Goal: Transaction & Acquisition: Purchase product/service

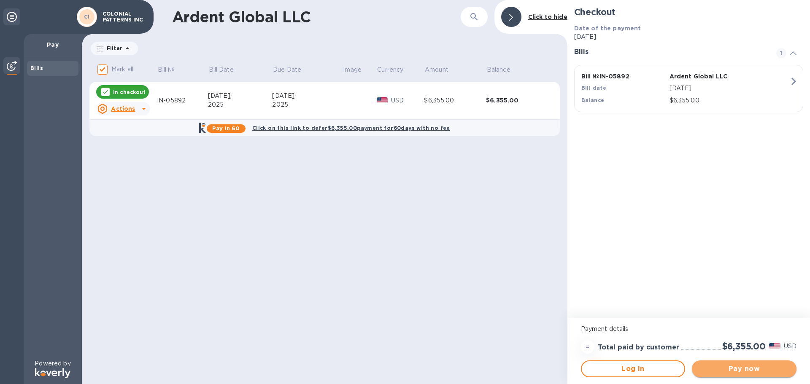
click at [739, 368] on span "Pay now" at bounding box center [744, 369] width 91 height 10
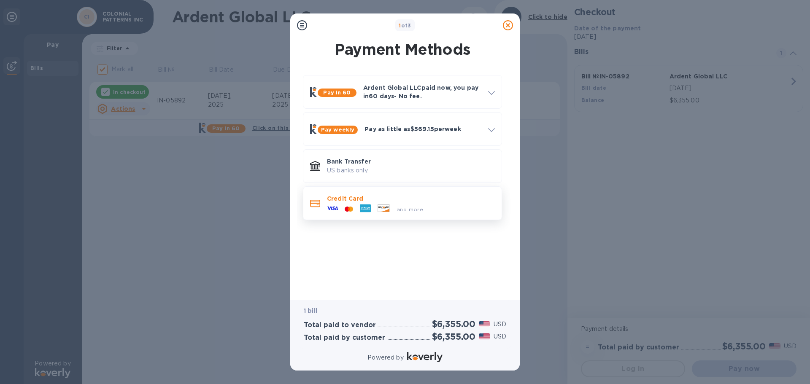
click at [377, 199] on p "Credit Card" at bounding box center [411, 199] width 168 height 8
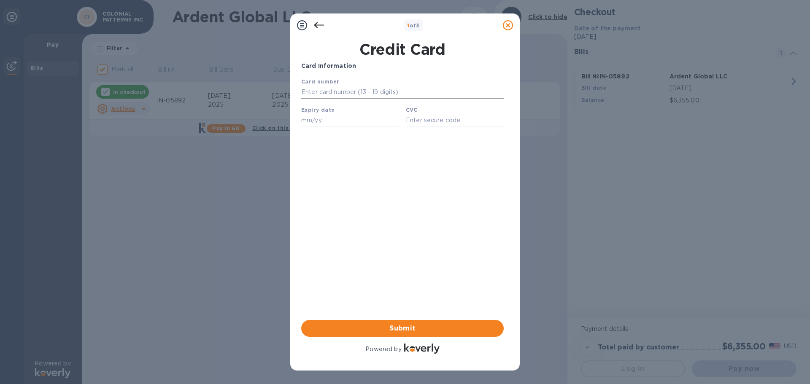
click at [393, 97] on input "text" at bounding box center [402, 92] width 203 height 13
type input "[CREDIT_CARD_NUMBER]"
type input "01/28"
type input "255"
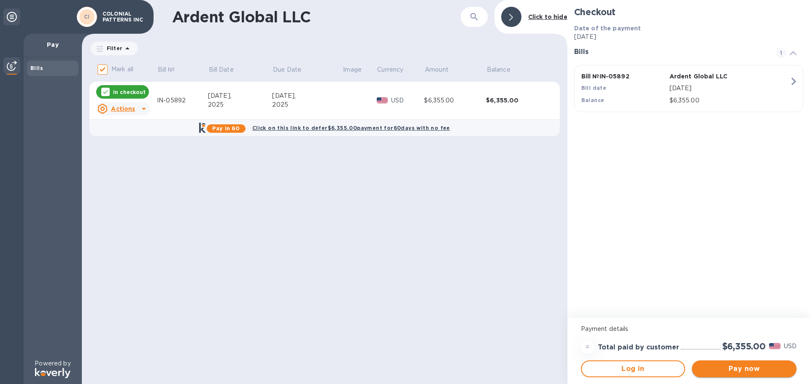
click at [744, 372] on span "Pay now" at bounding box center [744, 369] width 91 height 10
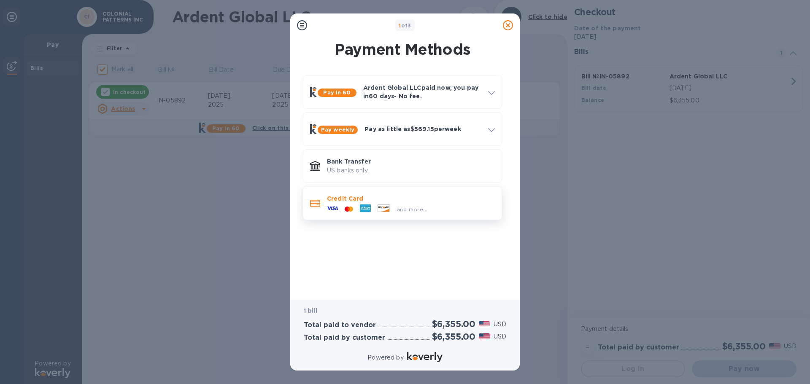
click at [412, 209] on span "and more..." at bounding box center [412, 209] width 31 height 6
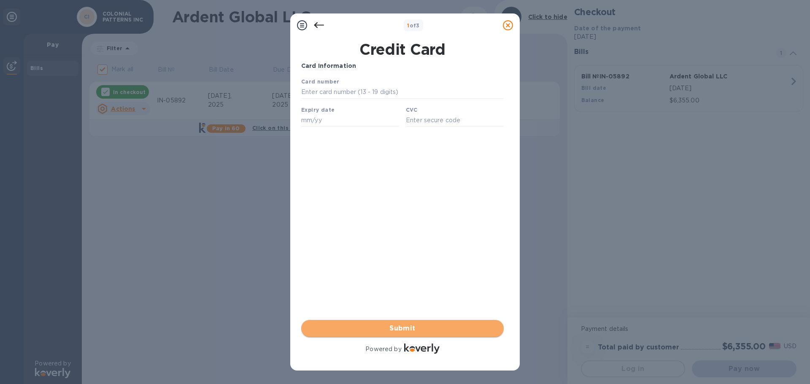
click at [399, 330] on span "Submit" at bounding box center [402, 329] width 189 height 10
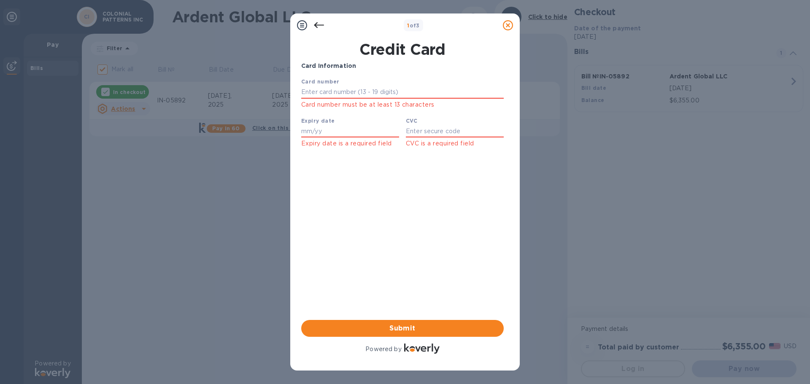
click at [300, 26] on icon at bounding box center [302, 25] width 10 height 10
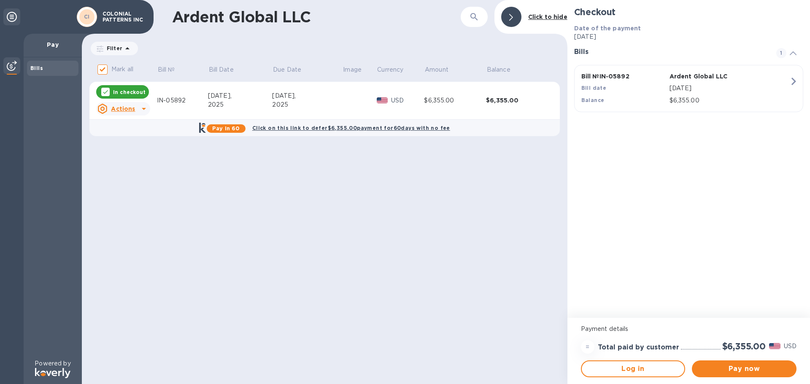
click at [479, 95] on td "$6,355.00" at bounding box center [455, 101] width 62 height 38
click at [731, 365] on span "Pay now" at bounding box center [744, 369] width 91 height 10
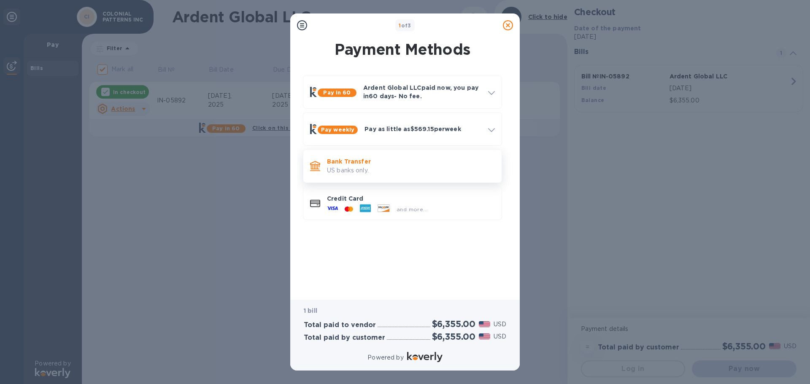
click at [357, 164] on p "Bank Transfer" at bounding box center [411, 161] width 168 height 8
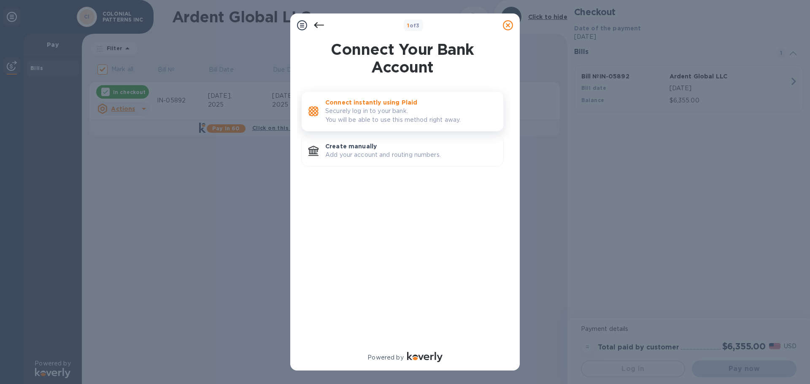
click at [382, 116] on p "Securely log in to your bank. You will be able to use this method right away." at bounding box center [410, 116] width 171 height 18
click at [376, 151] on p "Add your account and routing numbers." at bounding box center [410, 155] width 171 height 9
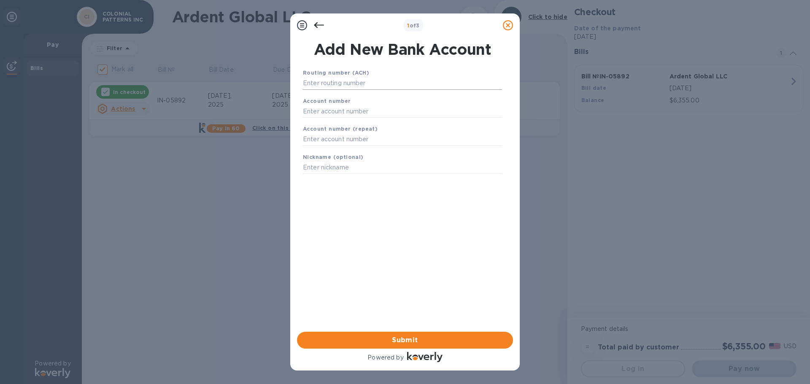
click at [373, 84] on input "text" at bounding box center [402, 83] width 199 height 13
type input "101000187"
click at [321, 124] on input "text" at bounding box center [402, 122] width 199 height 13
type input "5500000582"
click at [343, 150] on input "text" at bounding box center [402, 150] width 199 height 13
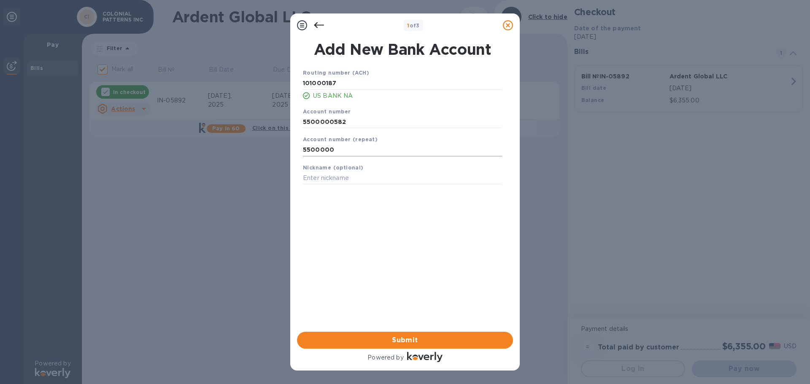
click at [342, 152] on input "5500000" at bounding box center [402, 150] width 199 height 13
type input "5500000582"
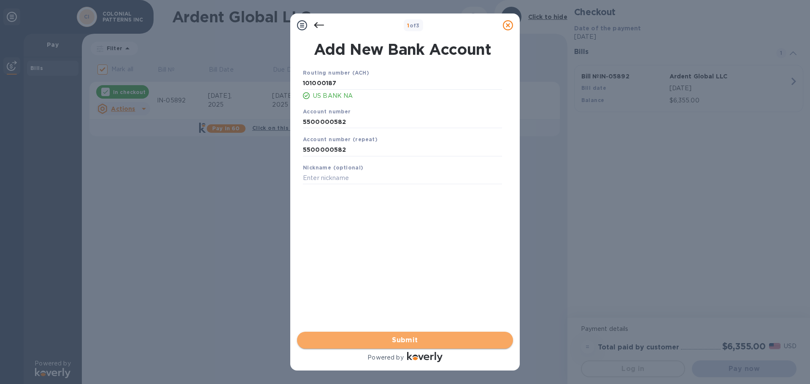
click at [413, 337] on span "Submit" at bounding box center [405, 341] width 203 height 10
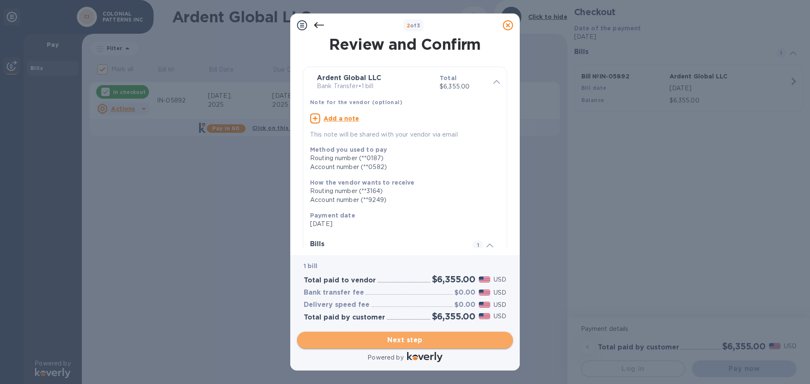
click at [401, 338] on span "Next step" at bounding box center [405, 341] width 203 height 10
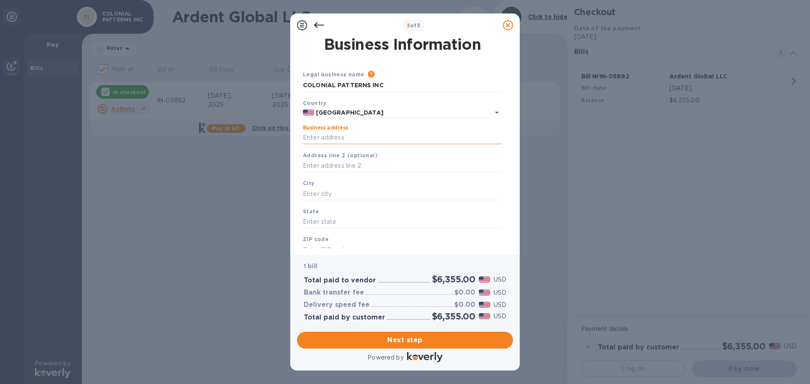
click at [338, 138] on input "Business address" at bounding box center [402, 138] width 199 height 13
type input "[STREET_ADDRESS]"
click at [326, 192] on input "text" at bounding box center [402, 194] width 199 height 13
type input "[US_STATE][GEOGRAPHIC_DATA]"
type input "MO"
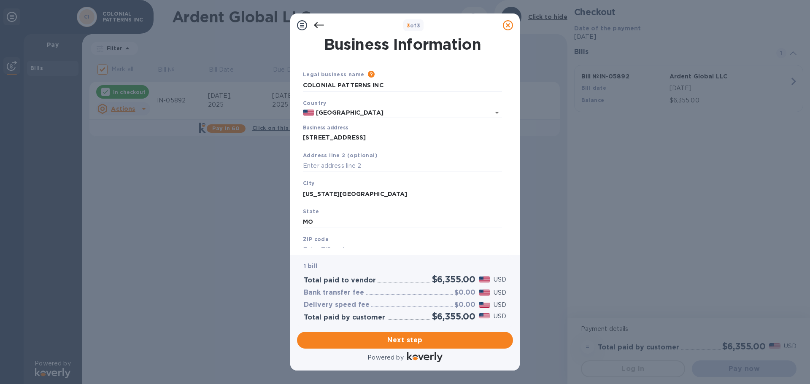
scroll to position [8, 0]
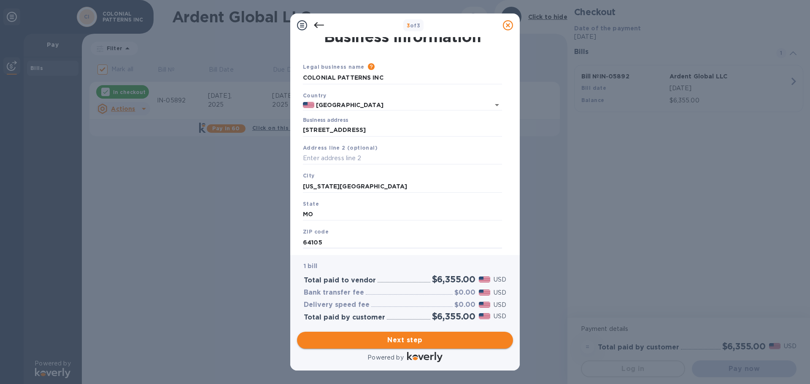
type input "64105"
click at [410, 344] on span "Next step" at bounding box center [405, 341] width 203 height 10
click at [358, 189] on input "[US_STATE][GEOGRAPHIC_DATA]" at bounding box center [402, 186] width 199 height 13
click at [357, 190] on input "[US_STATE][GEOGRAPHIC_DATA]" at bounding box center [402, 186] width 199 height 13
type input "[US_STATE][GEOGRAPHIC_DATA]"
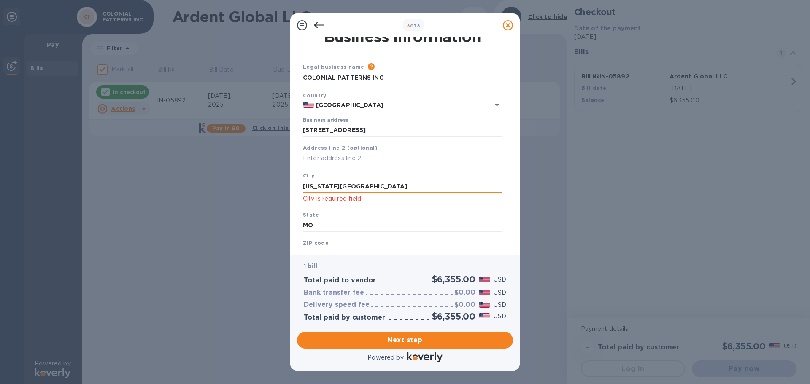
scroll to position [19, 0]
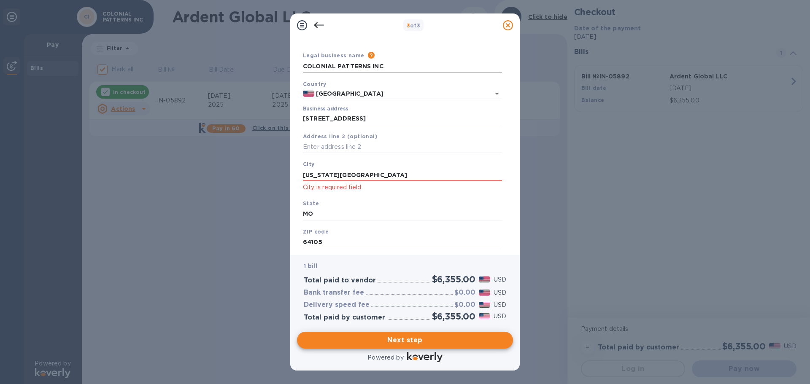
click at [389, 63] on input "COLONIAL PATTERNS INC" at bounding box center [402, 66] width 199 height 13
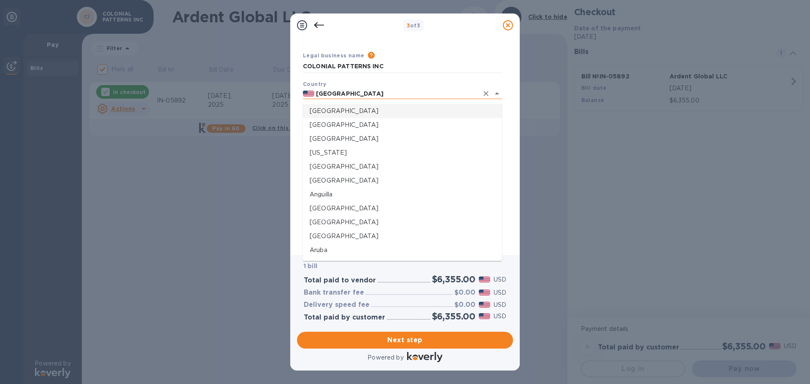
click at [383, 97] on input "[GEOGRAPHIC_DATA]" at bounding box center [396, 94] width 164 height 11
click at [317, 110] on p "[GEOGRAPHIC_DATA]" at bounding box center [403, 111] width 186 height 9
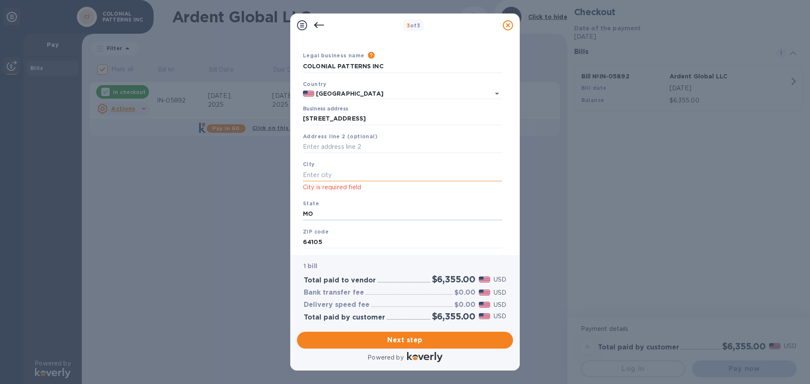
click at [347, 179] on input "text" at bounding box center [402, 175] width 199 height 13
type input "[US_STATE][GEOGRAPHIC_DATA]"
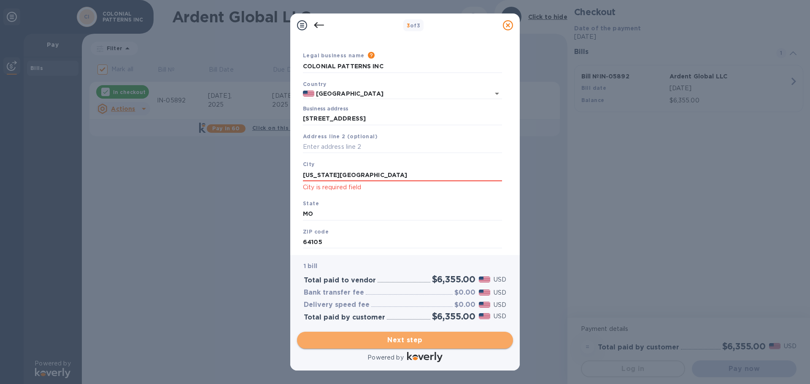
click at [428, 334] on button "Next step" at bounding box center [405, 340] width 216 height 17
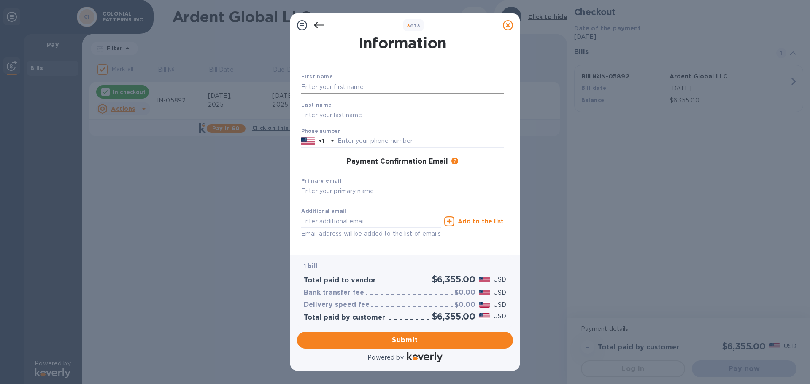
click at [347, 84] on input "text" at bounding box center [402, 87] width 203 height 13
type input "[PERSON_NAME]"
type input "PRICE"
type input "8164713313"
type input "[EMAIL_ADDRESS][DOMAIN_NAME]"
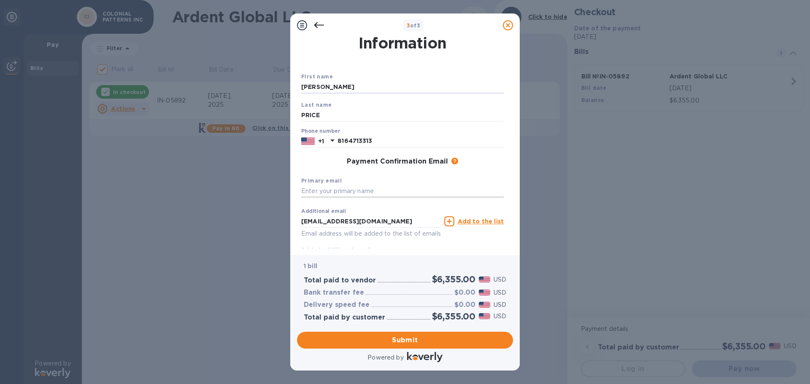
click at [372, 190] on input "text" at bounding box center [402, 191] width 203 height 13
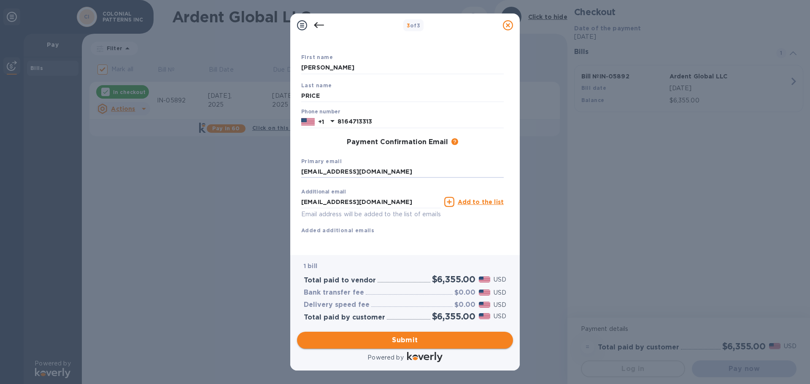
type input "[EMAIL_ADDRESS][DOMAIN_NAME]"
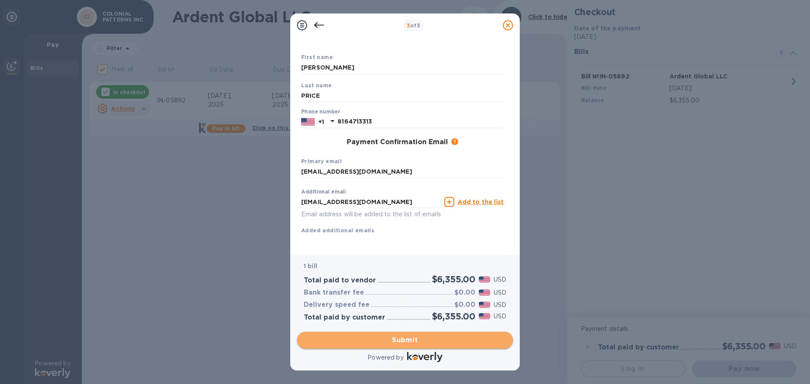
click at [400, 342] on span "Submit" at bounding box center [405, 341] width 203 height 10
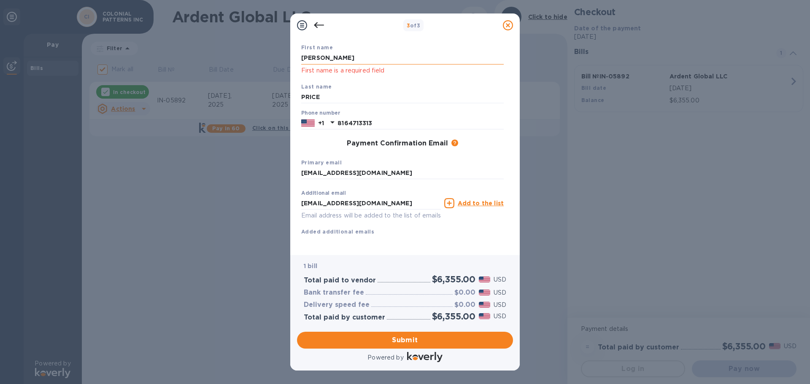
click at [344, 58] on input "[PERSON_NAME]" at bounding box center [402, 58] width 203 height 13
click at [330, 100] on input "PRICE" at bounding box center [402, 97] width 203 height 13
click at [337, 59] on input "[PERSON_NAME]" at bounding box center [402, 58] width 203 height 13
type input "C"
type input "[PERSON_NAME]"
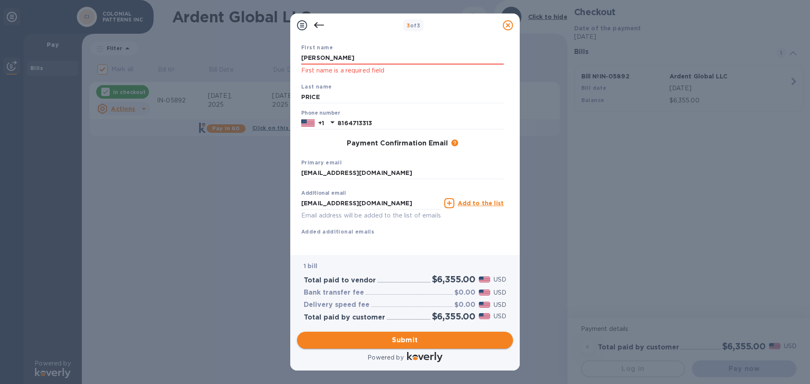
click at [415, 339] on span "Submit" at bounding box center [405, 341] width 203 height 10
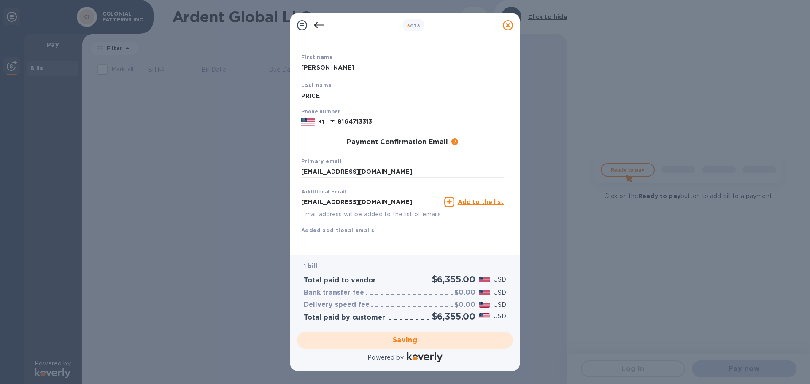
checkbox input "false"
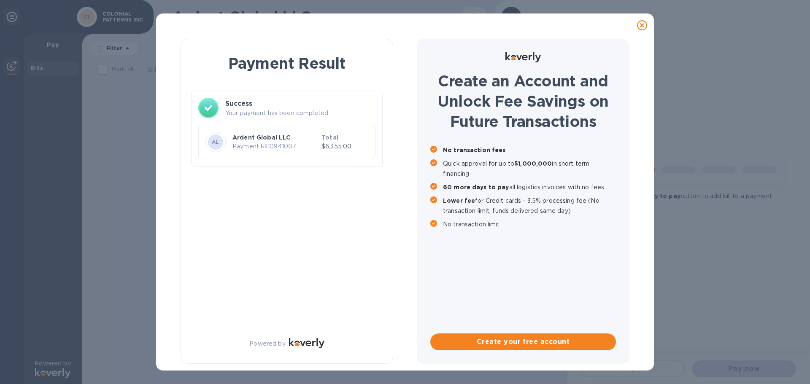
scroll to position [0, 0]
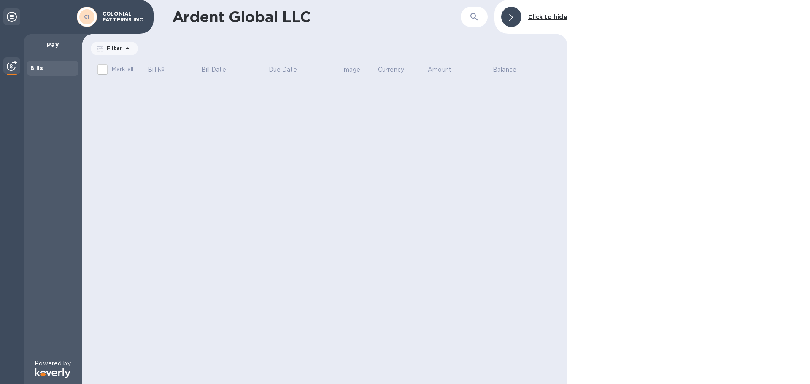
click at [9, 63] on img at bounding box center [12, 66] width 10 height 10
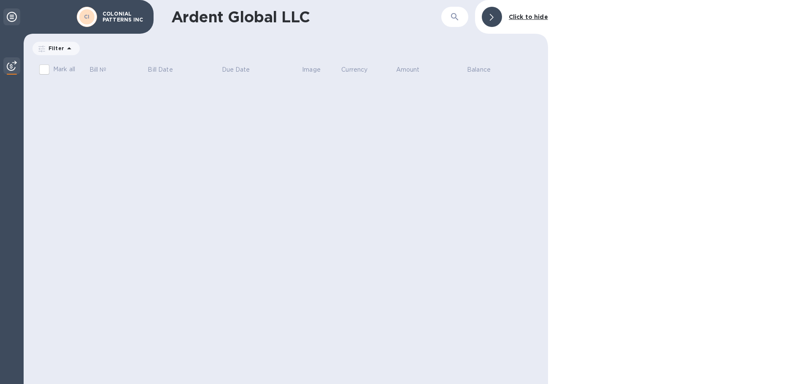
click at [10, 16] on icon at bounding box center [12, 17] width 10 height 10
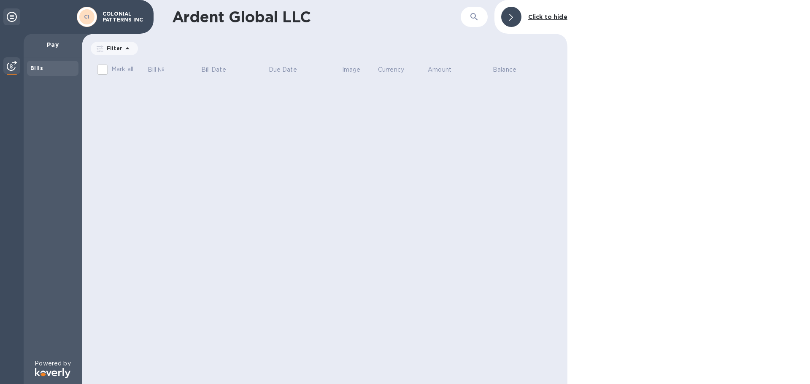
click at [120, 17] on p "COLONIAL PATTERNS INC" at bounding box center [124, 17] width 42 height 12
click at [513, 18] on icon at bounding box center [511, 17] width 4 height 7
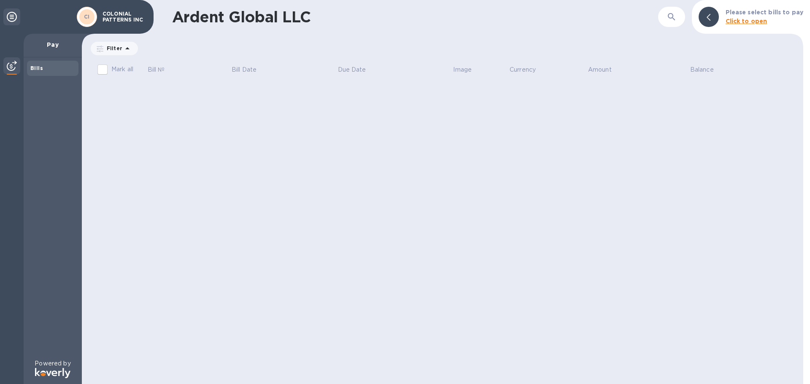
click at [10, 17] on icon at bounding box center [12, 17] width 10 height 10
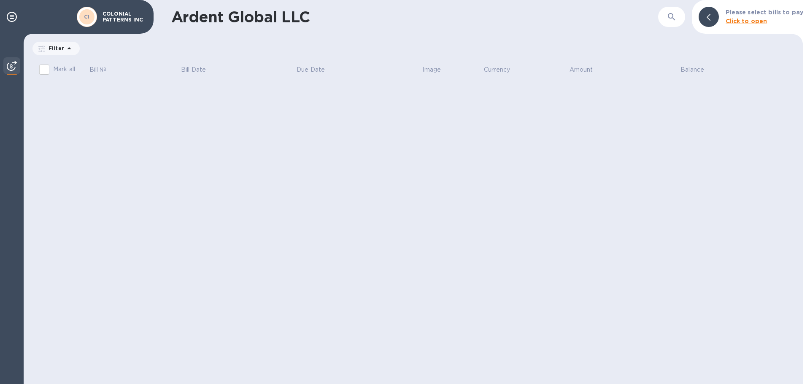
click at [748, 23] on b "Click to open" at bounding box center [747, 21] width 42 height 7
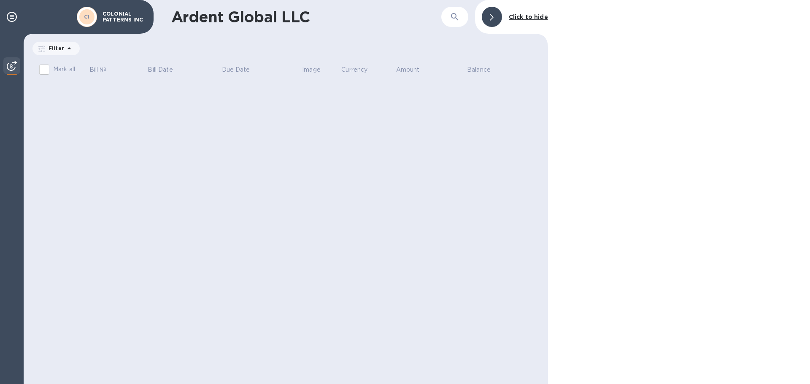
click at [85, 14] on b "CI" at bounding box center [87, 17] width 6 height 6
click at [488, 22] on div at bounding box center [492, 17] width 20 height 20
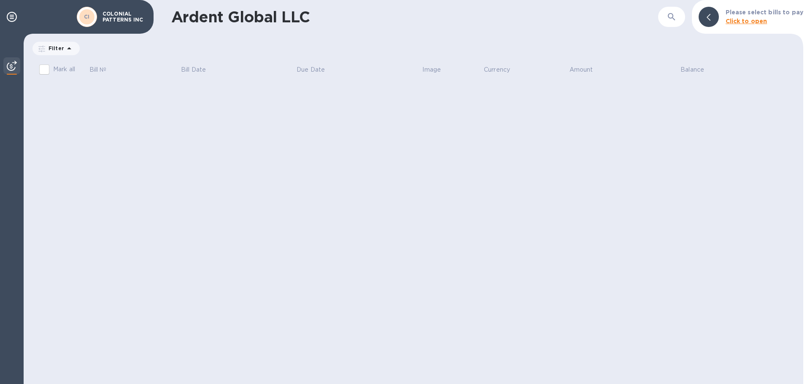
click at [68, 50] on icon at bounding box center [69, 48] width 10 height 10
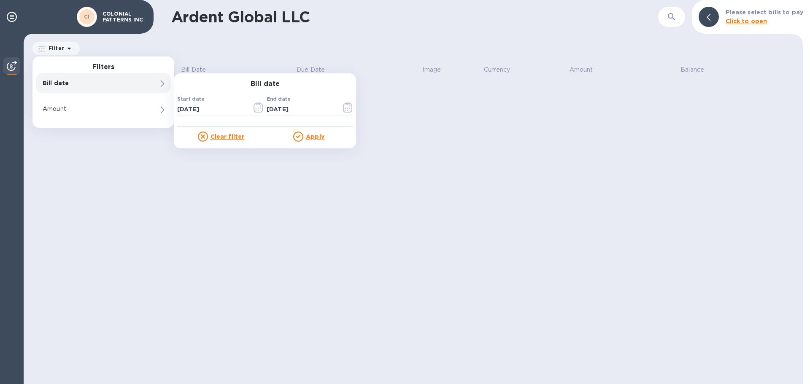
click at [228, 139] on u "Clear filter" at bounding box center [228, 136] width 34 height 7
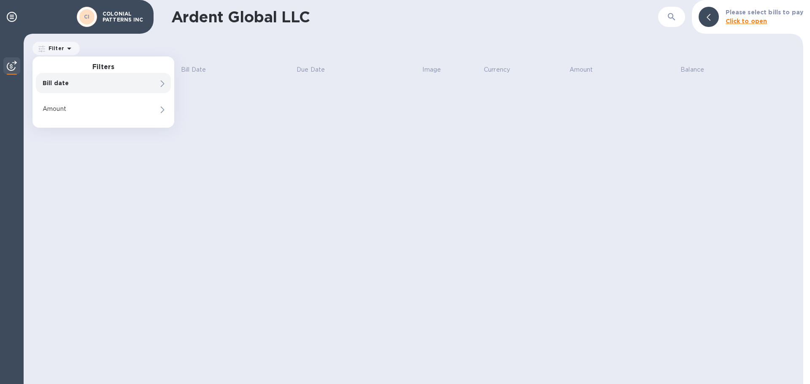
click at [5, 63] on div at bounding box center [11, 66] width 17 height 19
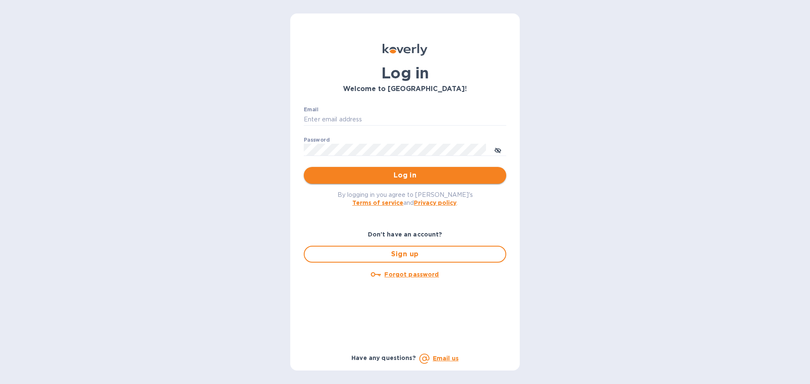
type input "chrisprice@colonialpatterns.com"
click at [394, 171] on span "Log in" at bounding box center [405, 176] width 189 height 10
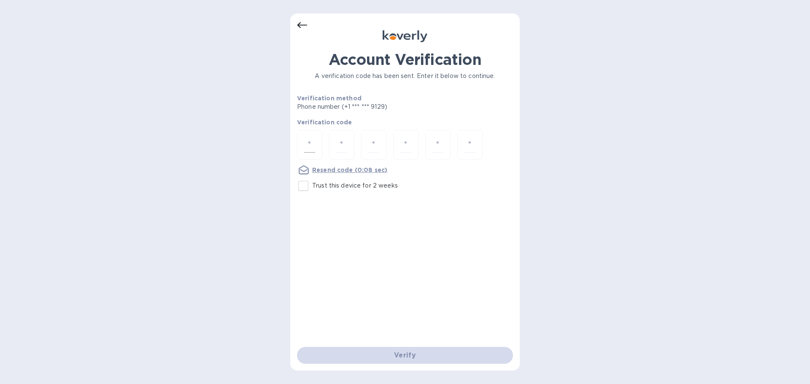
click at [309, 148] on input "number" at bounding box center [309, 145] width 11 height 16
type input "5"
type input "7"
type input "2"
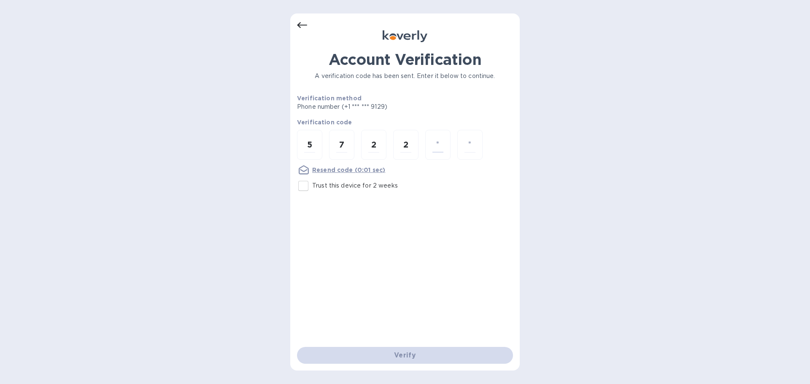
type input "0"
type input "4"
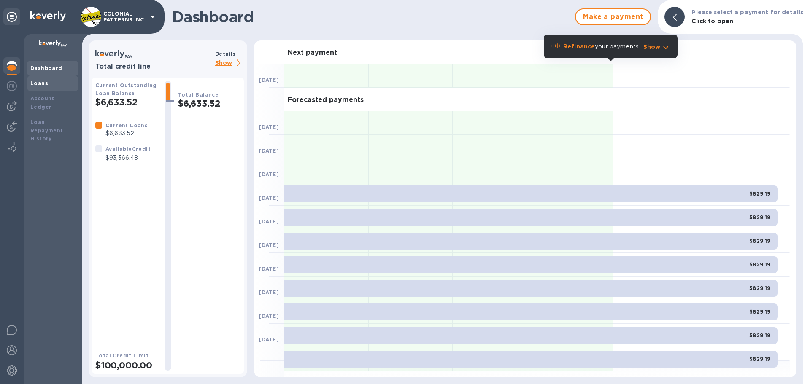
click at [42, 83] on b "Loans" at bounding box center [39, 83] width 18 height 6
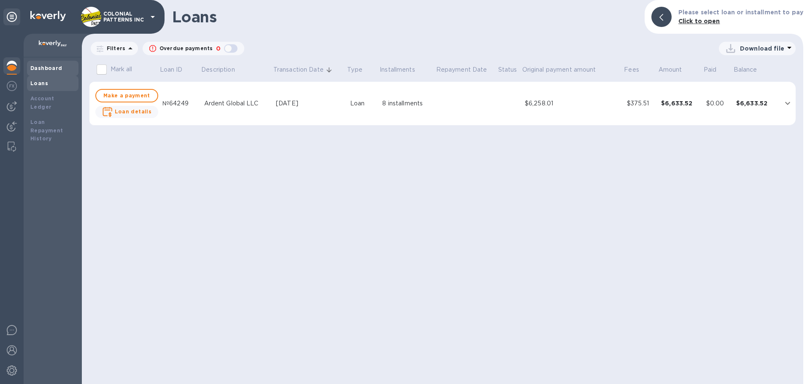
click at [44, 67] on b "Dashboard" at bounding box center [46, 68] width 32 height 6
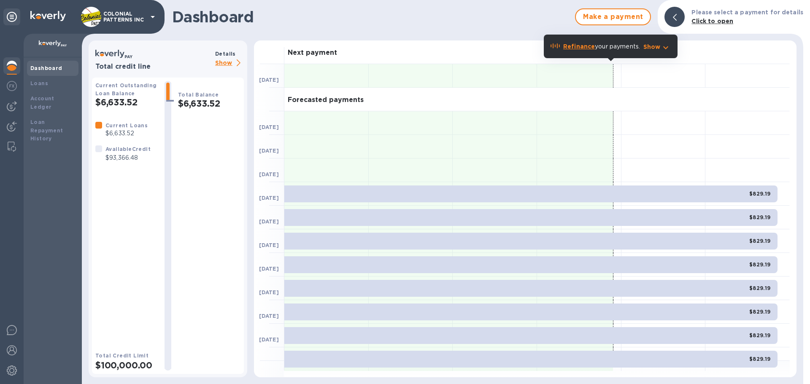
scroll to position [11, 0]
